Goal: Task Accomplishment & Management: Manage account settings

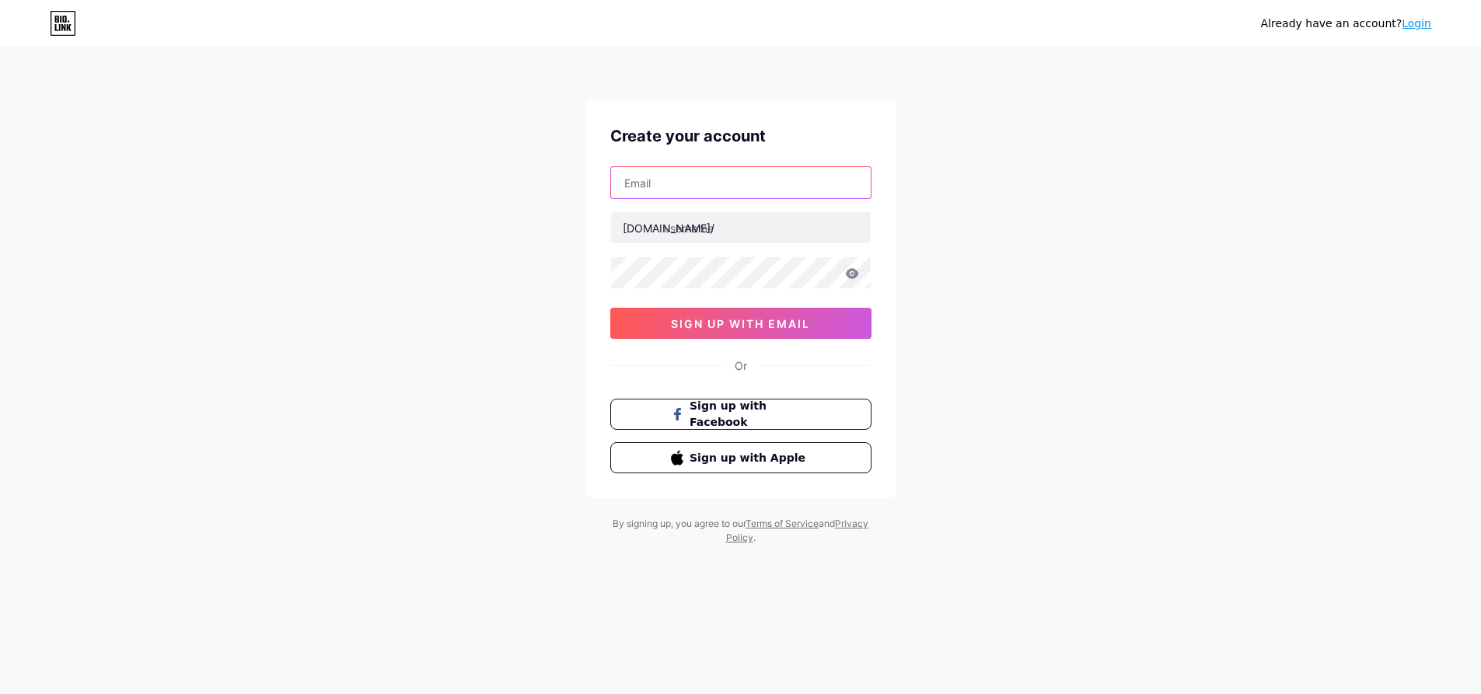
paste input "[EMAIL_ADDRESS][DOMAIN_NAME]"
type input "[EMAIL_ADDRESS][DOMAIN_NAME]"
paste input "mrrooterplumbing"
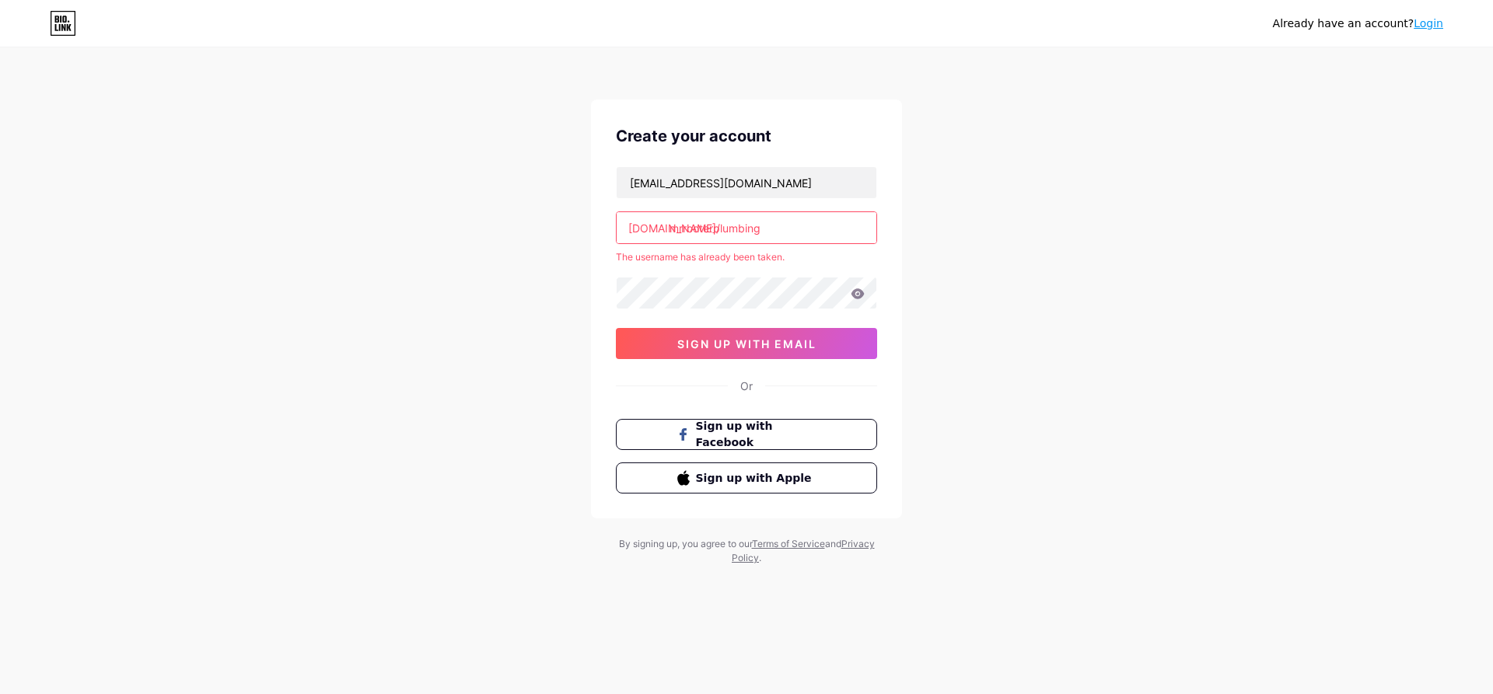
drag, startPoint x: 746, startPoint y: 226, endPoint x: 791, endPoint y: 226, distance: 45.1
click at [791, 226] on input "mrrooterplumbing" at bounding box center [747, 227] width 260 height 31
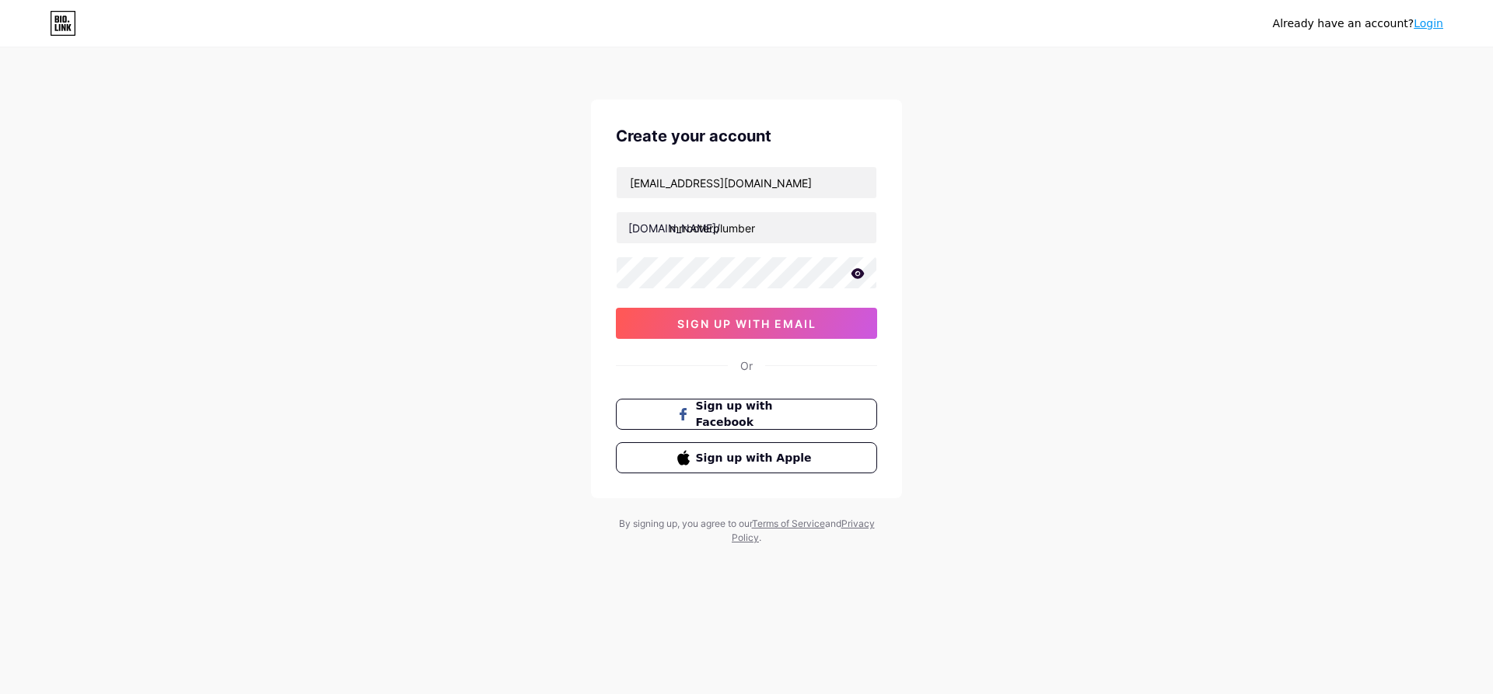
drag, startPoint x: 1012, startPoint y: 253, endPoint x: 976, endPoint y: 301, distance: 59.4
click at [1012, 257] on div "Already have an account? Login Create your account [EMAIL_ADDRESS][DOMAIN_NAME]…" at bounding box center [746, 297] width 1493 height 595
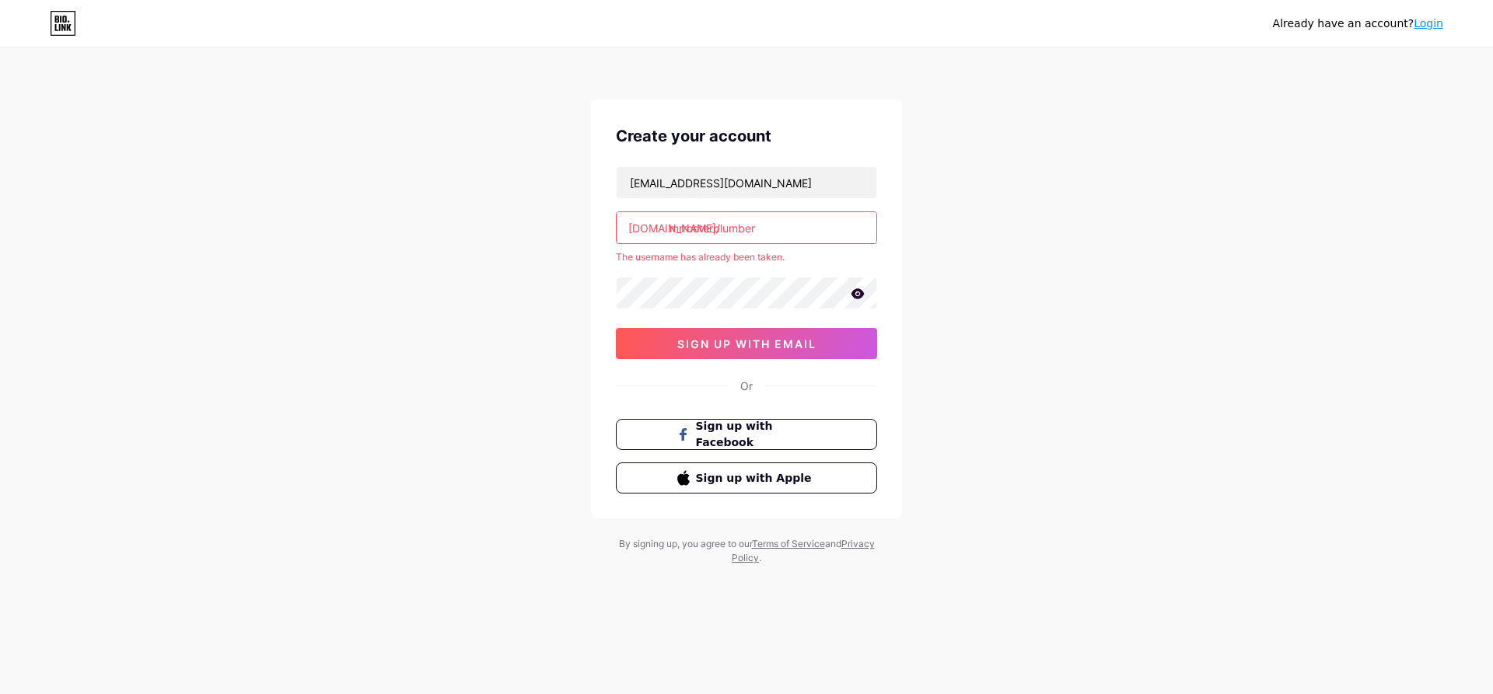
click at [755, 225] on input "mrrooterplumber" at bounding box center [747, 227] width 260 height 31
drag, startPoint x: 746, startPoint y: 226, endPoint x: 790, endPoint y: 237, distance: 45.1
click at [790, 237] on input "mrrooterplumber" at bounding box center [747, 227] width 260 height 31
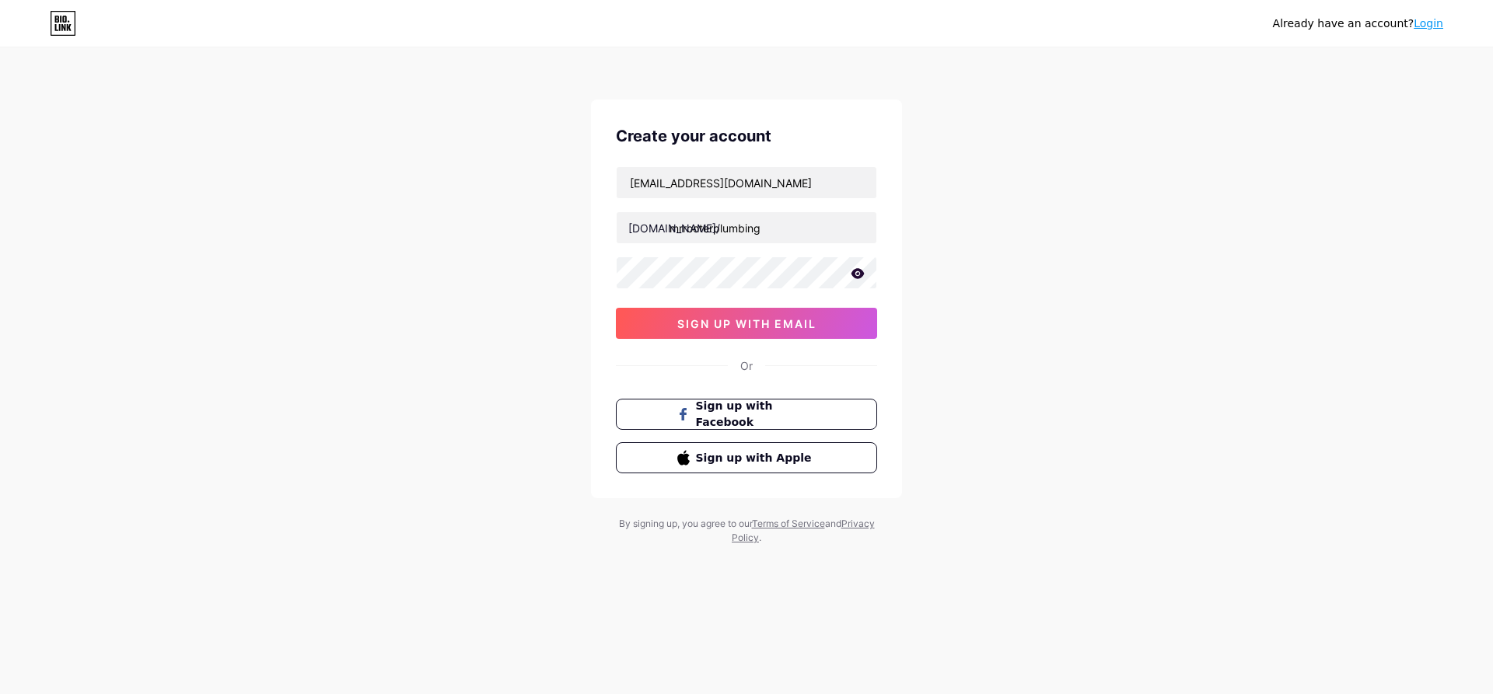
click at [993, 222] on div "Already have an account? Login Create your account [EMAIL_ADDRESS][DOMAIN_NAME]…" at bounding box center [746, 297] width 1493 height 595
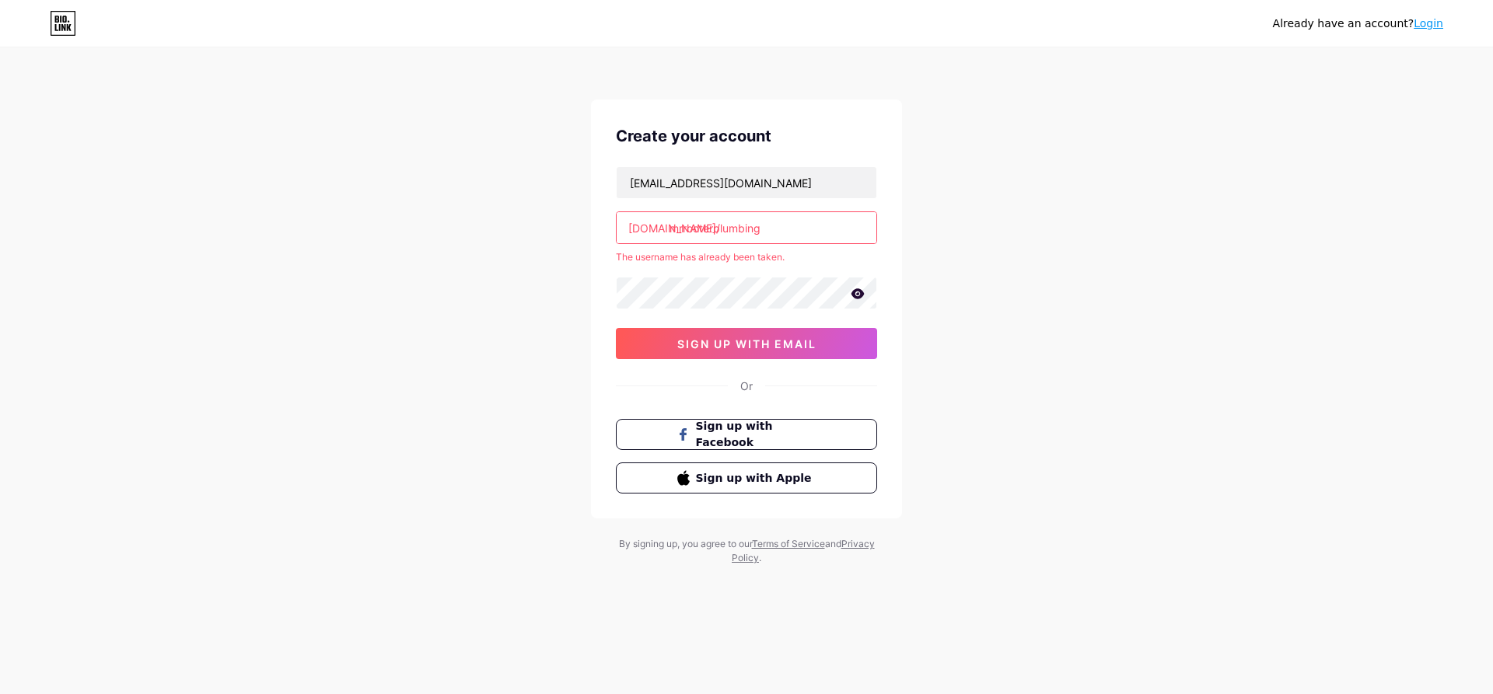
drag, startPoint x: 716, startPoint y: 230, endPoint x: 800, endPoint y: 229, distance: 84.0
click at [800, 229] on input "mrrooterplumbing" at bounding box center [747, 227] width 260 height 31
click at [970, 194] on div "Already have an account? Login Create your account [EMAIL_ADDRESS][DOMAIN_NAME]…" at bounding box center [746, 307] width 1493 height 615
click at [747, 227] on input "mrrooter" at bounding box center [747, 227] width 260 height 31
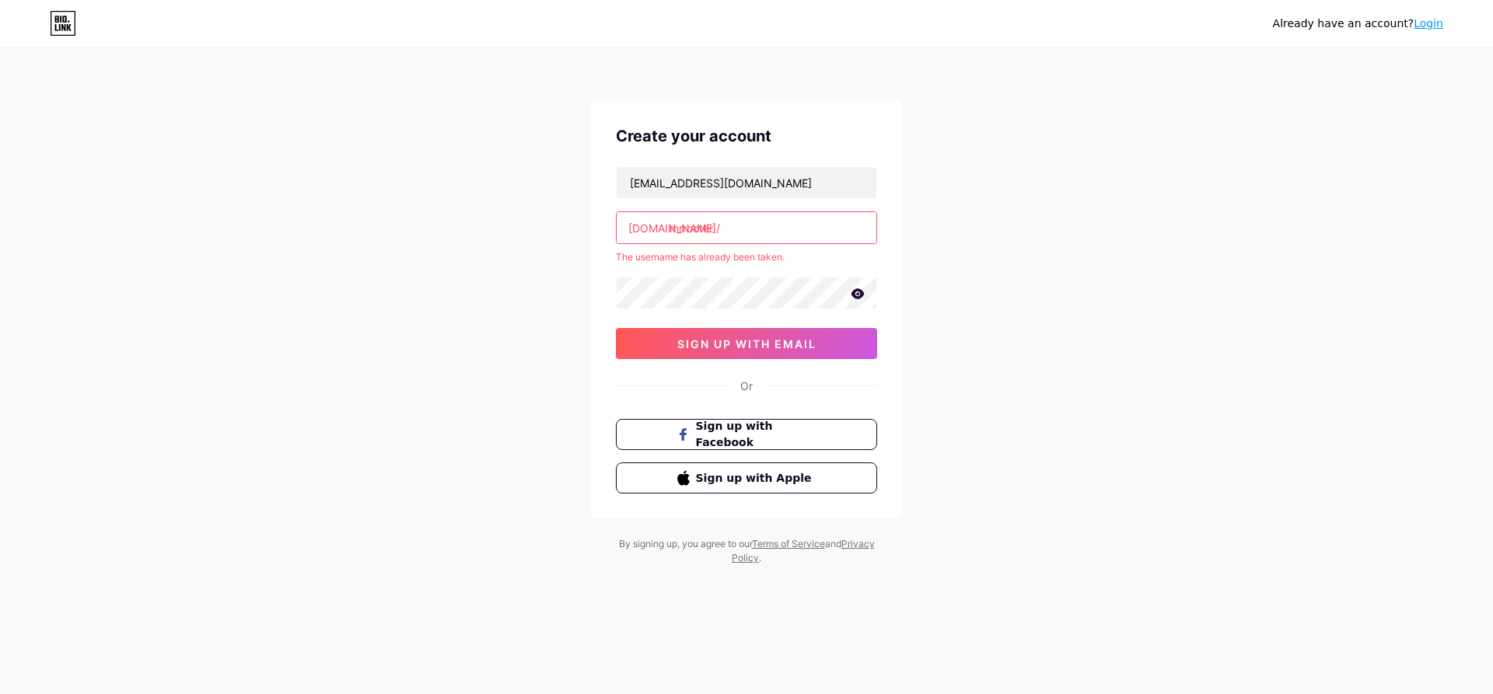
paste input "plumberohio valley"
click at [742, 230] on input "plumber [US_STATE][GEOGRAPHIC_DATA]" at bounding box center [747, 227] width 260 height 31
click at [1166, 272] on div "Already have an account? Login Create your account [EMAIL_ADDRESS][DOMAIN_NAME]…" at bounding box center [746, 307] width 1493 height 615
click at [717, 231] on input "plumber ohiovalley" at bounding box center [747, 227] width 260 height 31
type input "plumberohiovalley"
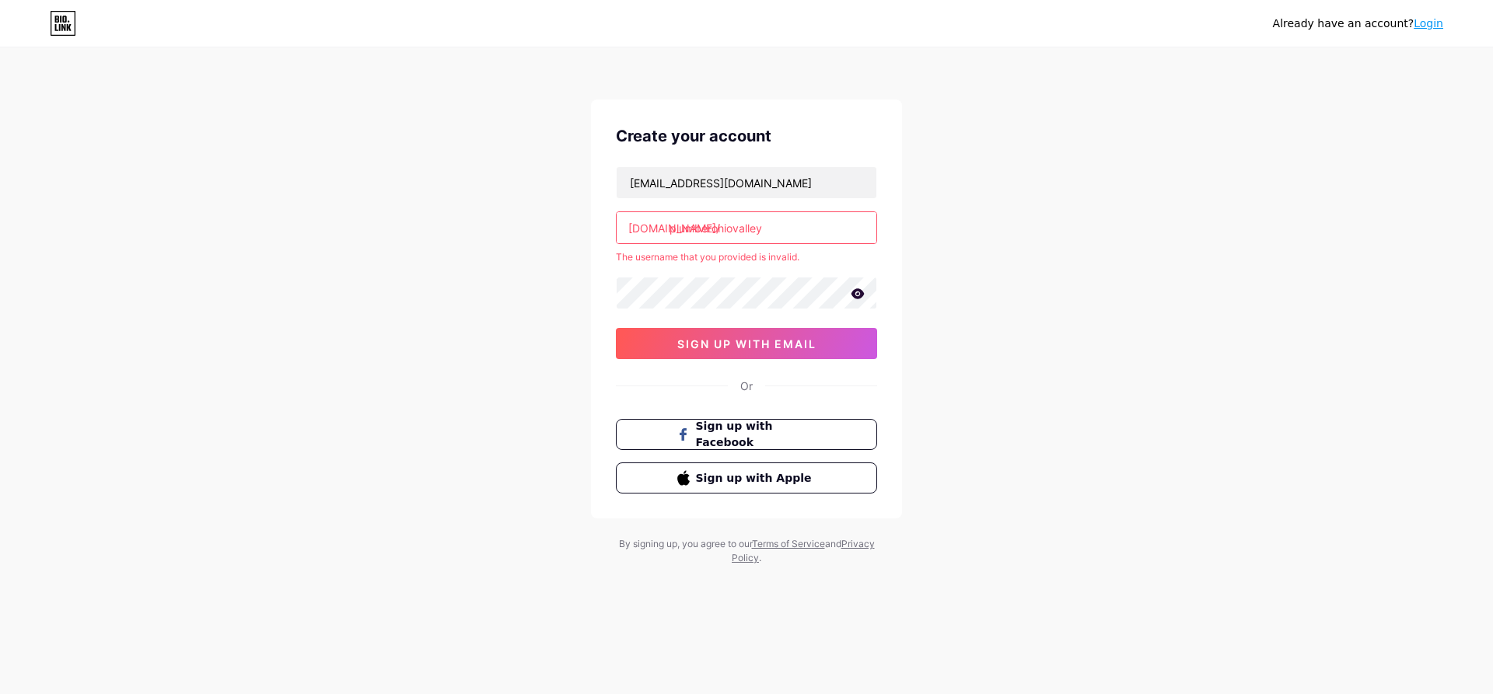
click at [1131, 285] on div "Already have an account? Login Create your account [EMAIL_ADDRESS][DOMAIN_NAME]…" at bounding box center [746, 307] width 1493 height 615
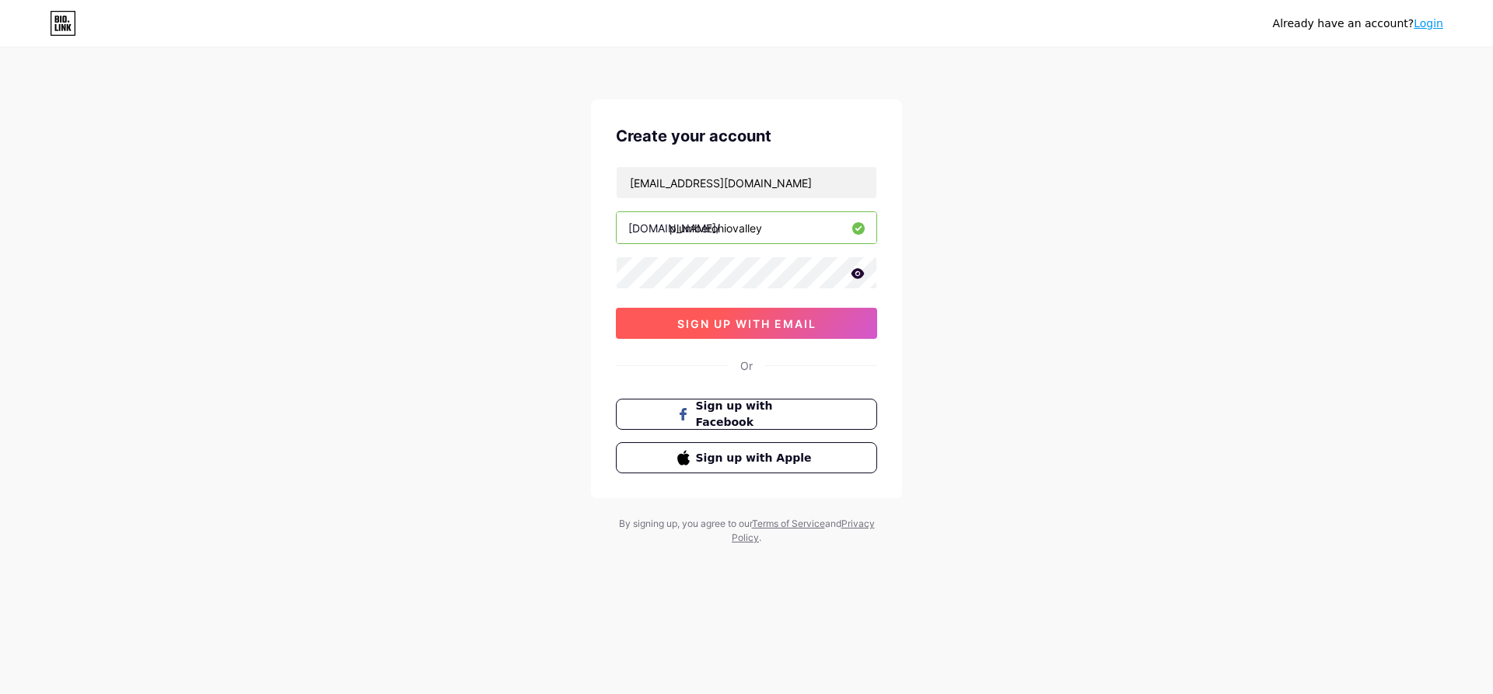
click at [753, 317] on span "sign up with email" at bounding box center [746, 323] width 139 height 13
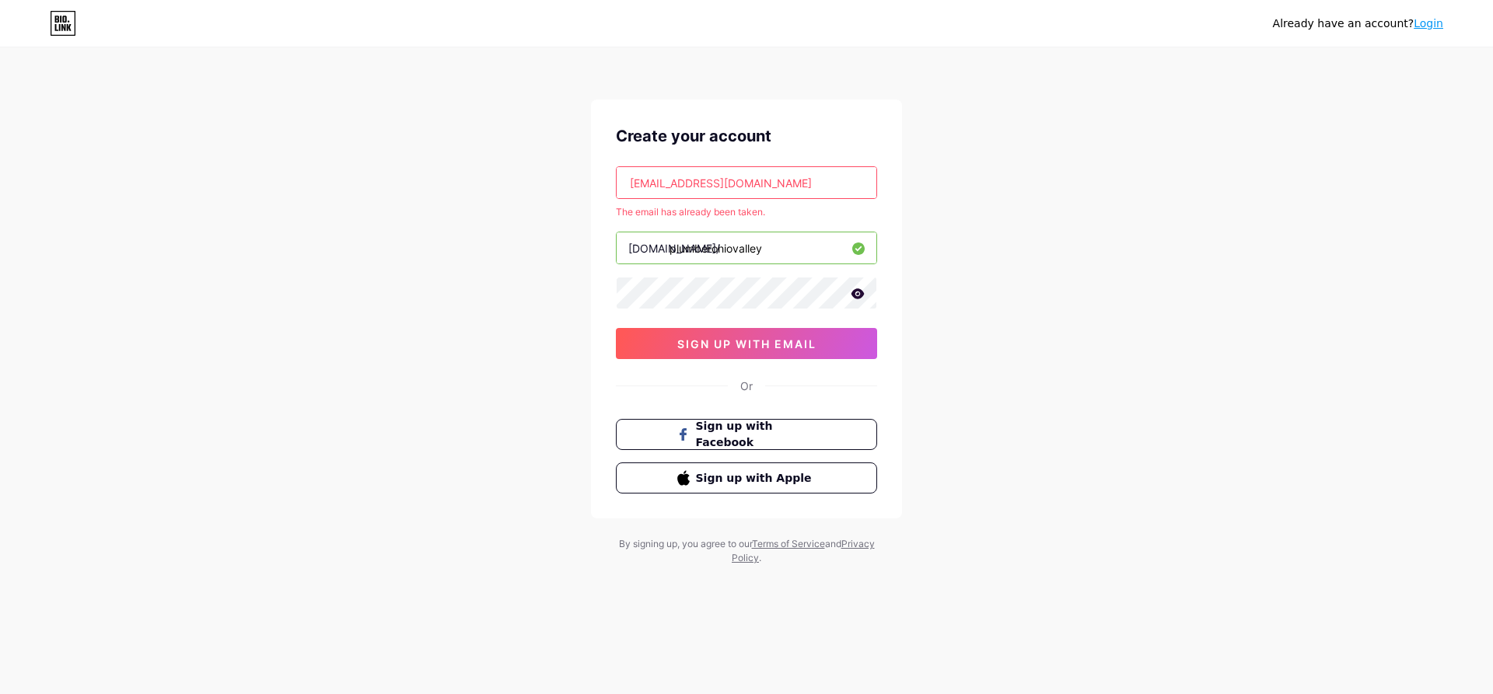
click at [66, 17] on icon at bounding box center [64, 19] width 4 height 7
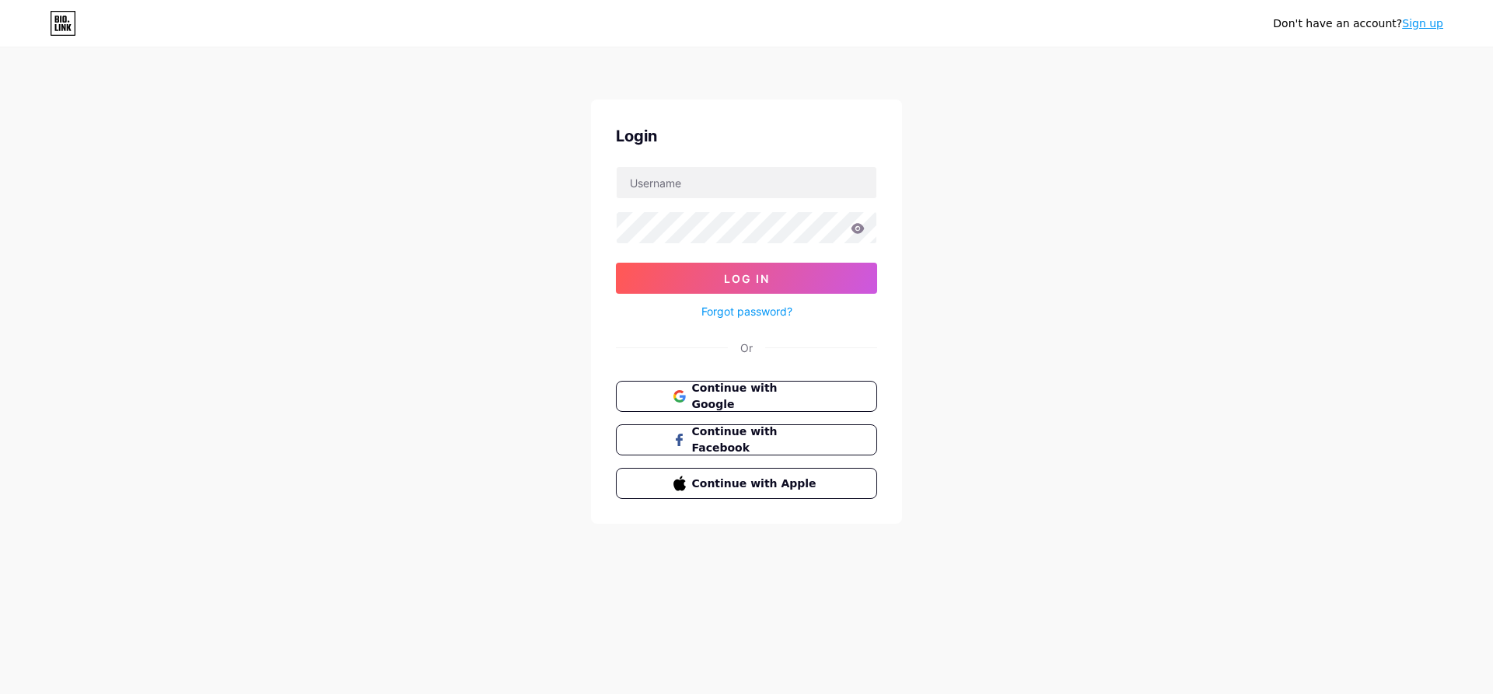
click at [684, 190] on input "text" at bounding box center [747, 182] width 260 height 31
paste input "mrrooterplumbing"
click at [724, 260] on form "mrrooterplumbing Log In Forgot password?" at bounding box center [746, 243] width 261 height 155
click at [704, 274] on button "Log In" at bounding box center [746, 278] width 261 height 31
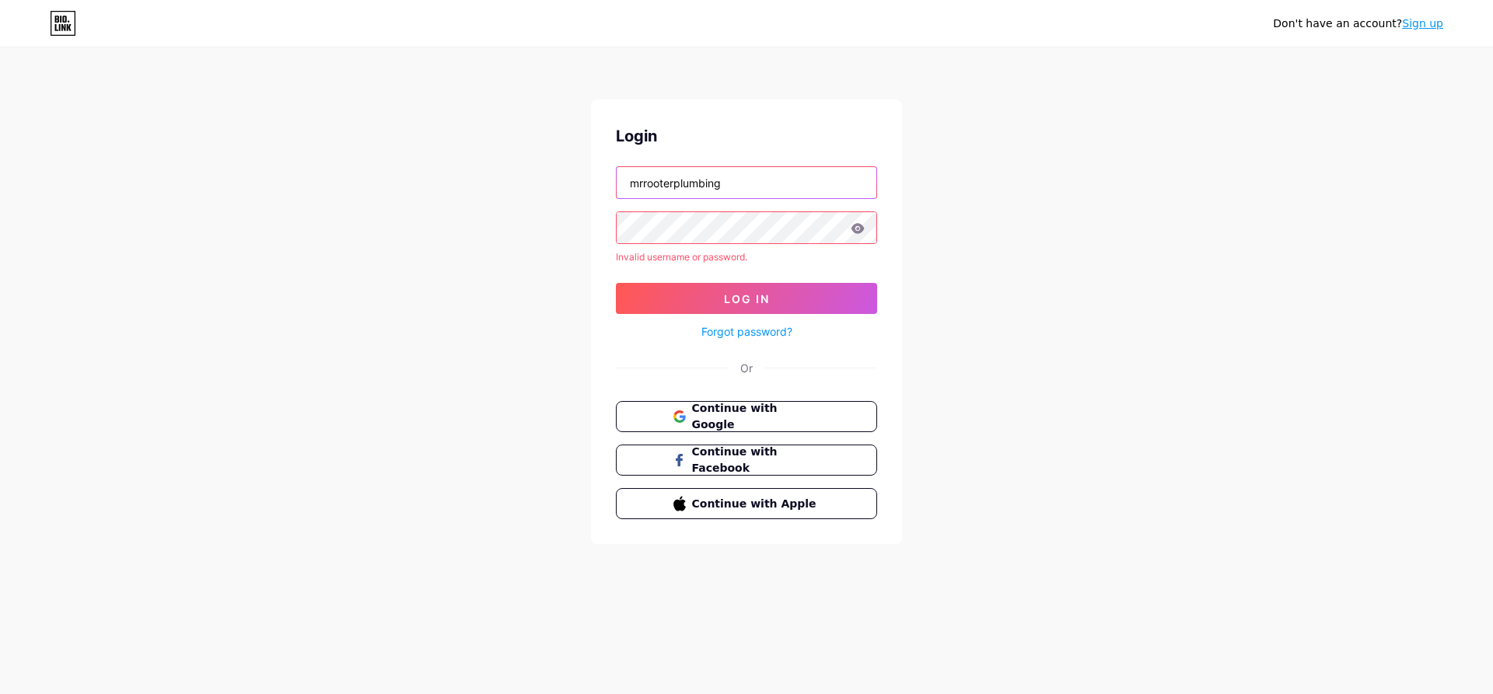
drag, startPoint x: 776, startPoint y: 170, endPoint x: 765, endPoint y: 177, distance: 12.9
click at [773, 173] on input "mrrooterplumbing" at bounding box center [747, 182] width 260 height 31
paste input "11@gmail.com"
type input "[EMAIL_ADDRESS][DOMAIN_NAME]"
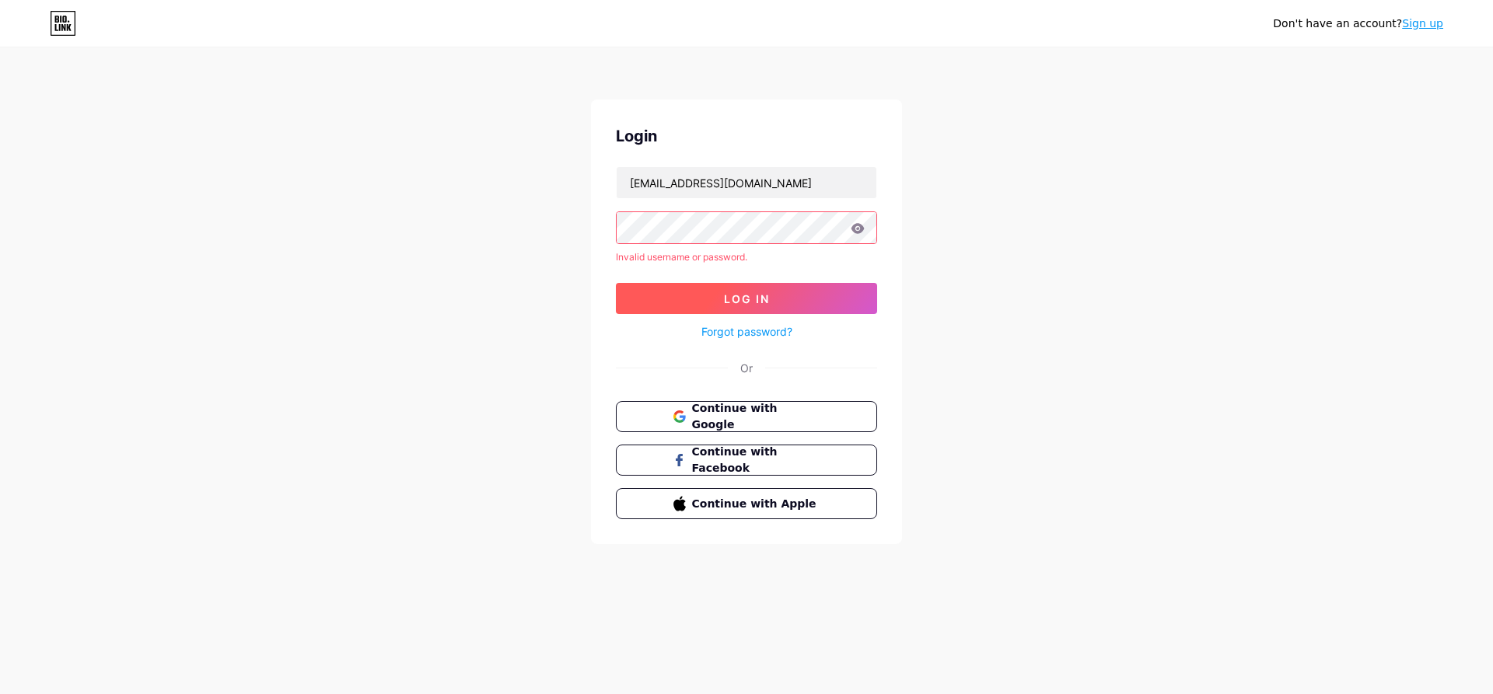
click at [771, 297] on button "Log In" at bounding box center [746, 298] width 261 height 31
click at [856, 228] on icon at bounding box center [858, 228] width 14 height 11
click at [761, 335] on link "Forgot password?" at bounding box center [746, 331] width 91 height 16
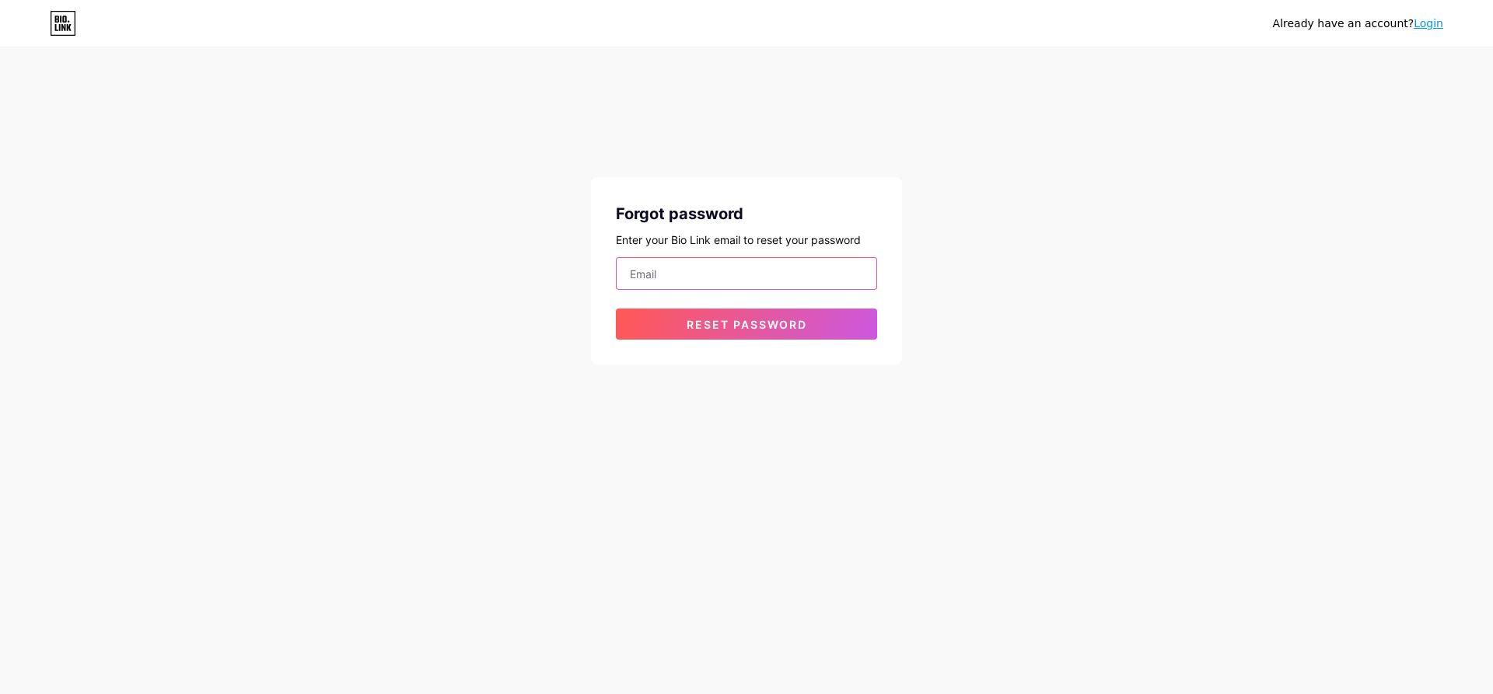
click at [690, 271] on input "email" at bounding box center [747, 273] width 260 height 31
paste input "[EMAIL_ADDRESS][DOMAIN_NAME]"
type input "[EMAIL_ADDRESS][DOMAIN_NAME]"
click at [667, 319] on button "Reset password" at bounding box center [746, 324] width 261 height 31
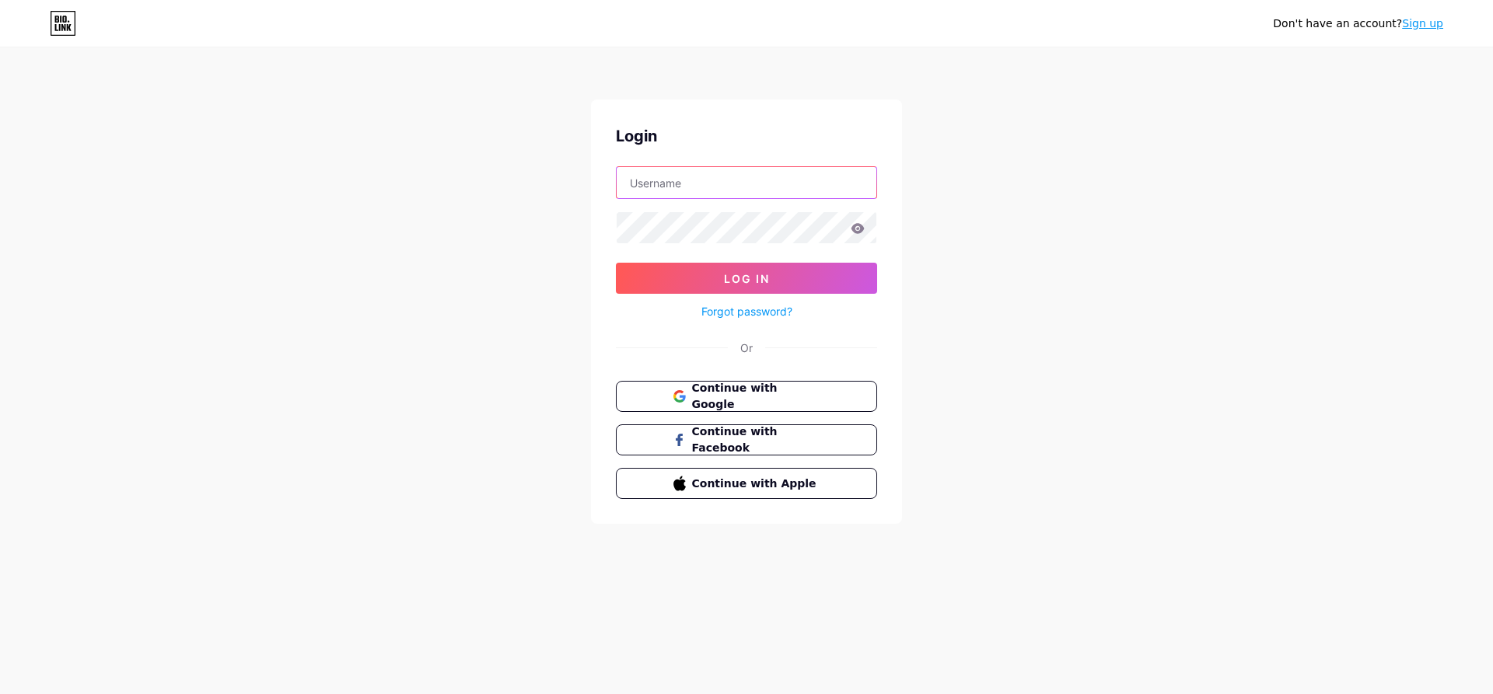
click at [672, 180] on input "text" at bounding box center [747, 182] width 260 height 31
click at [641, 177] on input "text" at bounding box center [747, 182] width 260 height 31
type input "[EMAIL_ADDRESS][DOMAIN_NAME]"
click at [708, 285] on button "Log In" at bounding box center [746, 278] width 261 height 31
